Goal: Task Accomplishment & Management: Use online tool/utility

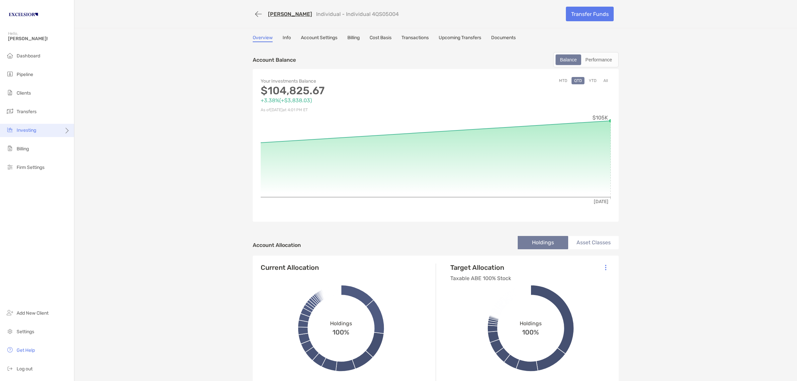
click at [29, 128] on span "Investing" at bounding box center [27, 131] width 20 height 6
click at [105, 139] on li "Rebalancing" at bounding box center [103, 143] width 59 height 13
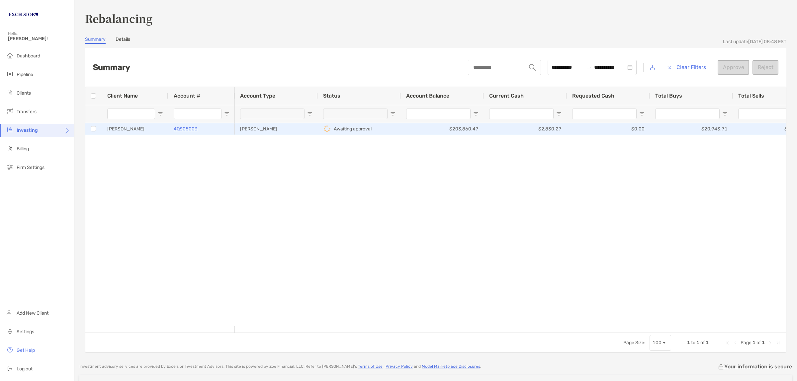
click at [208, 127] on div "4QS05003" at bounding box center [202, 129] width 56 height 11
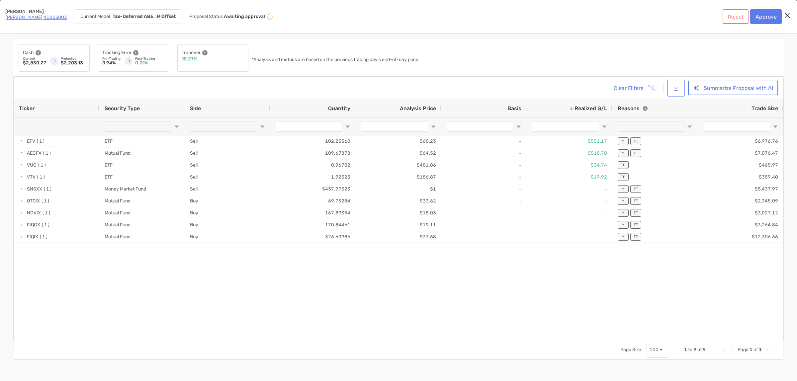
click at [397, 88] on button "[object Object]" at bounding box center [675, 88] width 15 height 14
click at [397, 88] on button "Clear Filters" at bounding box center [633, 88] width 50 height 15
click at [397, 89] on button "Clear Filters" at bounding box center [633, 88] width 50 height 15
click at [397, 85] on div "Clear Filters Summarize Proposal with AI" at bounding box center [398, 88] width 759 height 15
click at [397, 86] on button "Summarize Proposal with AI" at bounding box center [733, 88] width 90 height 15
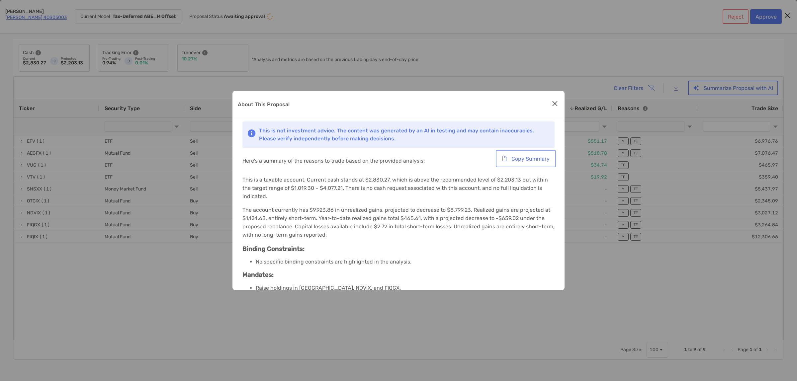
click at [397, 159] on button "Copy Summary" at bounding box center [525, 158] width 57 height 15
click at [397, 104] on icon "Close modal" at bounding box center [555, 104] width 6 height 8
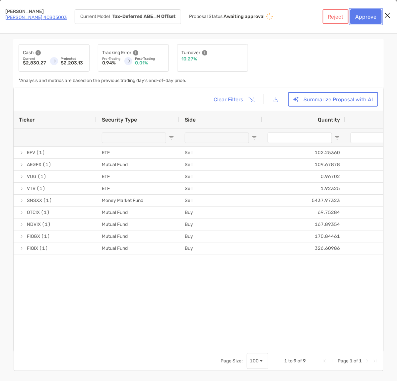
click at [361, 16] on button "Approve" at bounding box center [367, 16] width 32 height 15
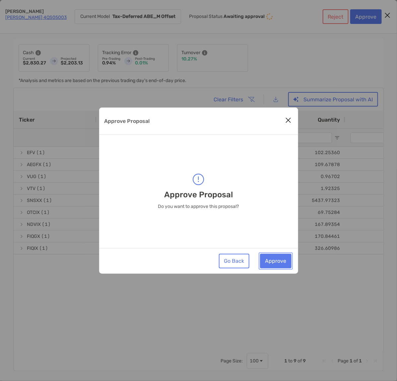
click at [280, 262] on button "Approve" at bounding box center [276, 261] width 32 height 15
